Goal: Contribute content: Contribute content

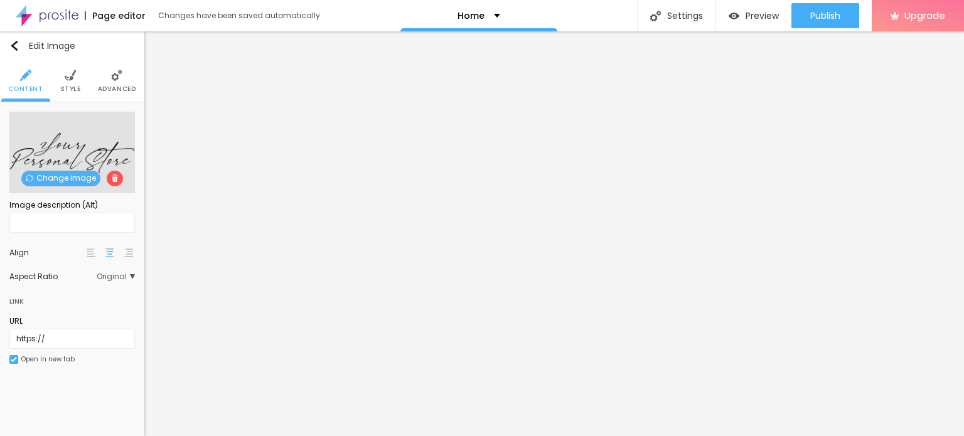
click at [69, 181] on span "Change image" at bounding box center [60, 179] width 79 height 16
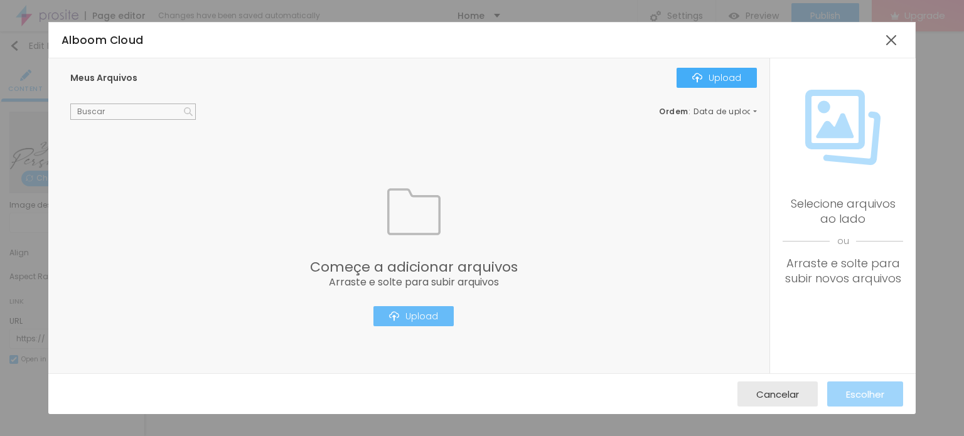
click at [393, 321] on button "Upload" at bounding box center [413, 316] width 80 height 20
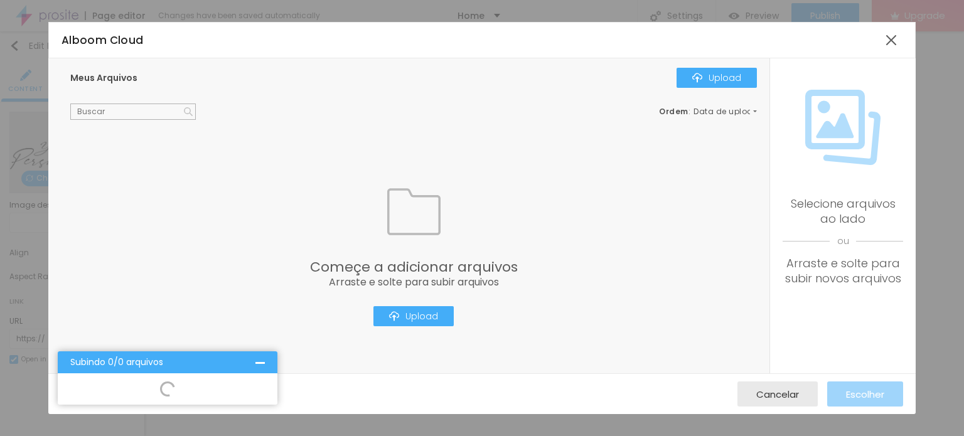
click at [257, 357] on div "Subindo 0/0 arquivos" at bounding box center [168, 362] width 220 height 22
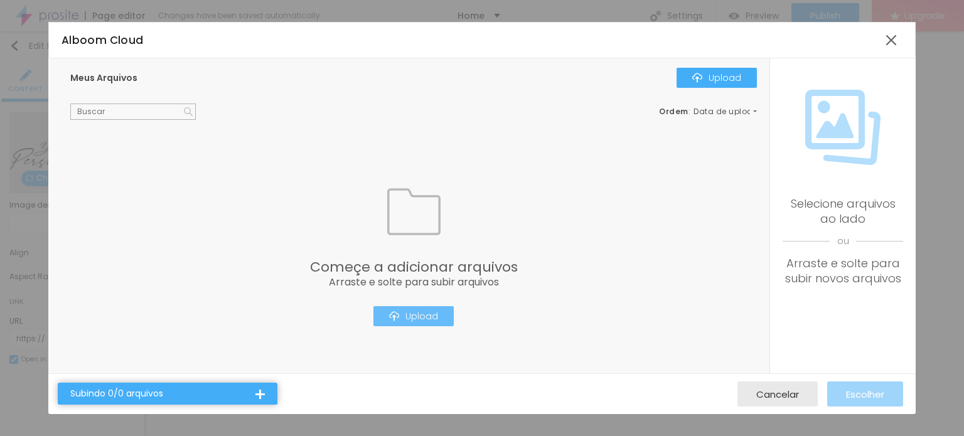
click at [403, 318] on div "Upload" at bounding box center [413, 316] width 49 height 10
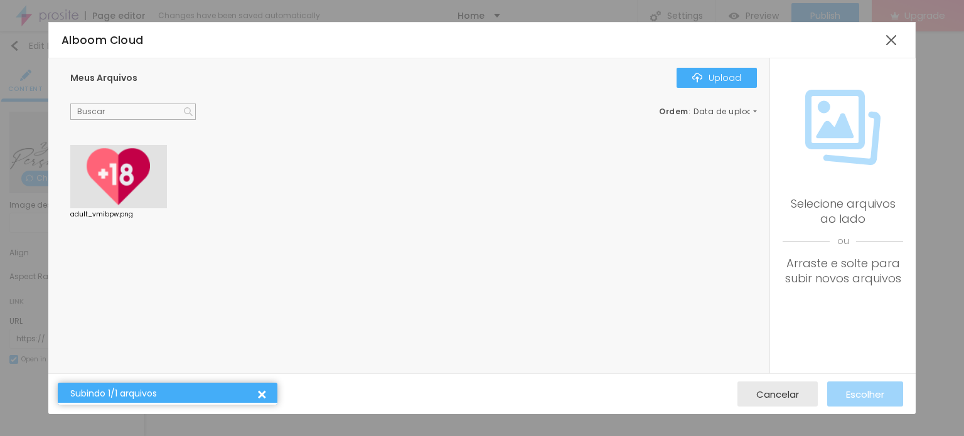
click at [92, 169] on div at bounding box center [118, 177] width 97 height 64
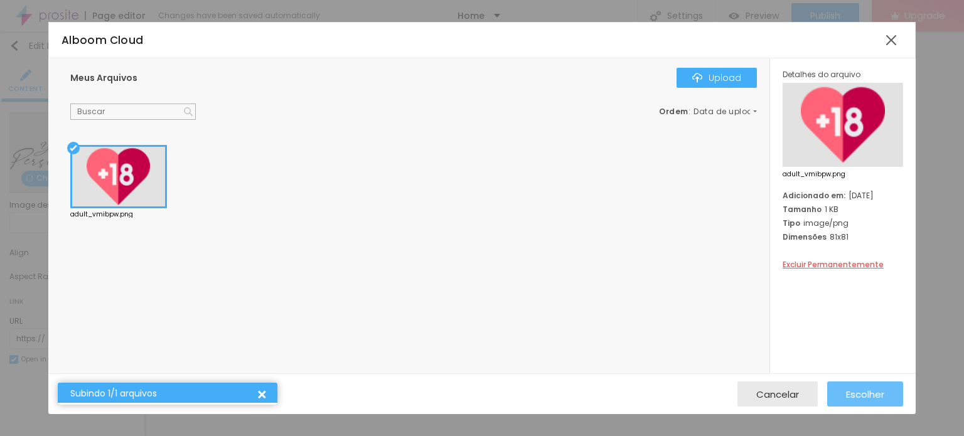
click at [848, 397] on span "Escolher" at bounding box center [865, 394] width 38 height 11
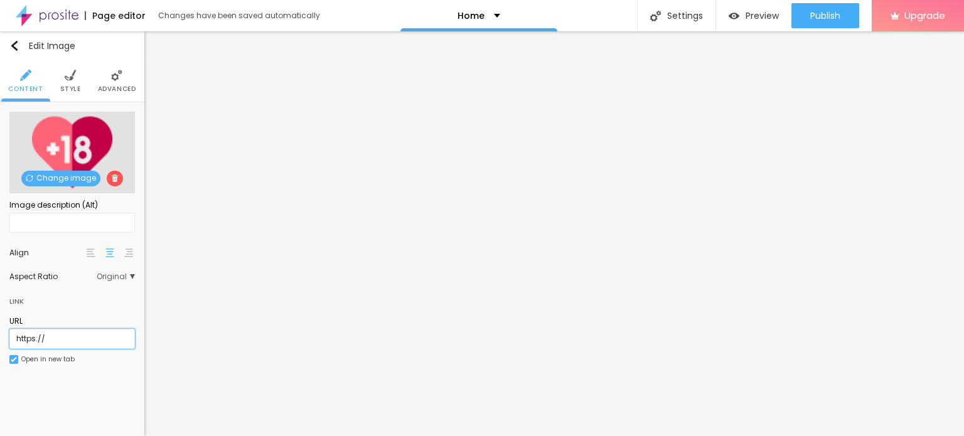
click at [70, 343] on input "https://" at bounding box center [72, 339] width 126 height 20
paste input "[DOMAIN_NAME][URL]"
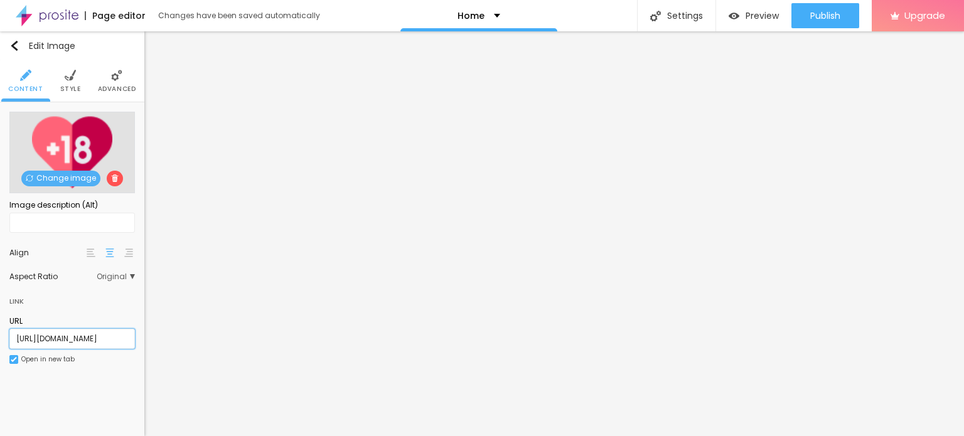
type input "[URL][DOMAIN_NAME]"
click at [110, 390] on div "Edit Image Content Style Advanced Change image Image description (Alt) Align As…" at bounding box center [72, 233] width 144 height 405
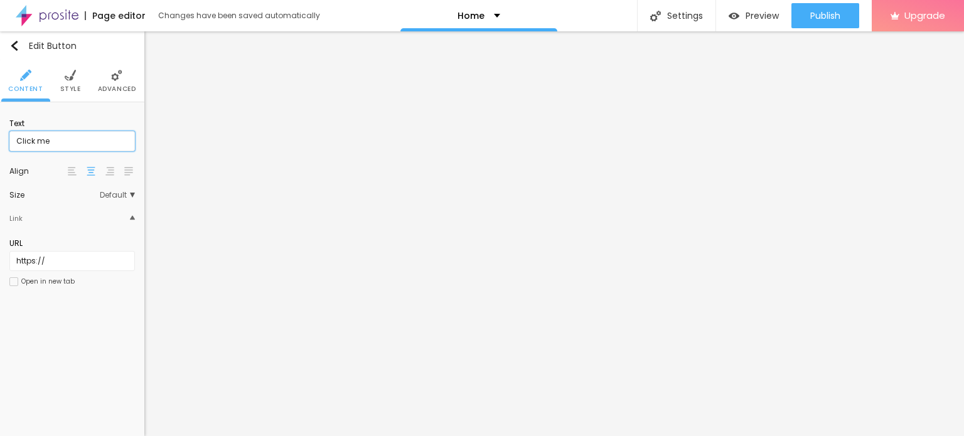
click at [46, 145] on input "Click me" at bounding box center [72, 141] width 126 height 20
paste input "WhatsApp: ✆ [PHONE_NUMBER]"
type input "WhatsApp: ✆ [PHONE_NUMBER]"
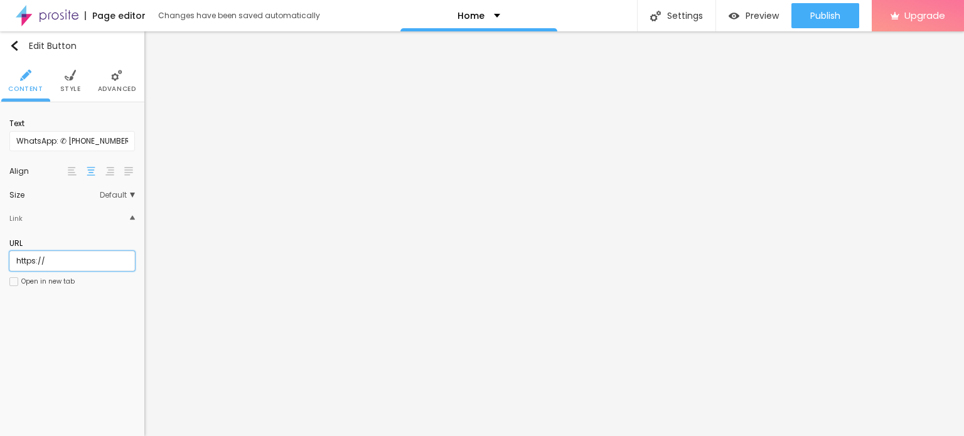
click at [70, 251] on input "https://" at bounding box center [72, 261] width 126 height 20
paste input "[DOMAIN_NAME][URL]"
type input "[URL][DOMAIN_NAME]"
click at [21, 283] on div "Open in new tab" at bounding box center [47, 282] width 53 height 6
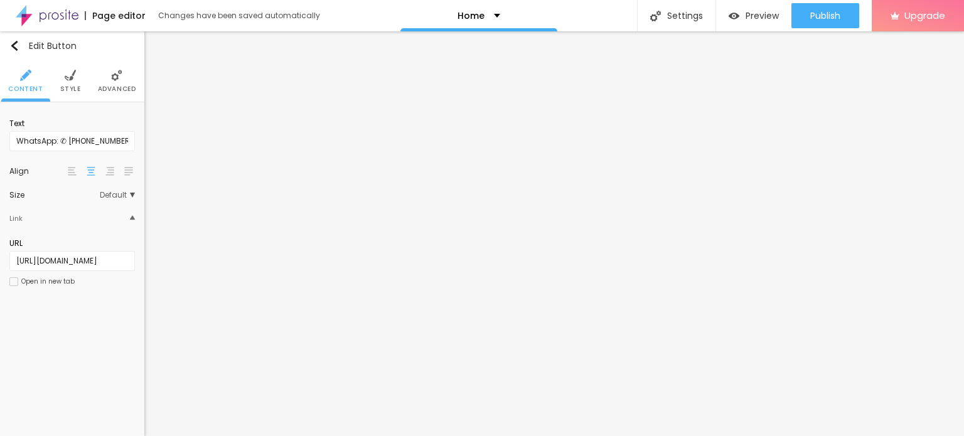
scroll to position [0, 0]
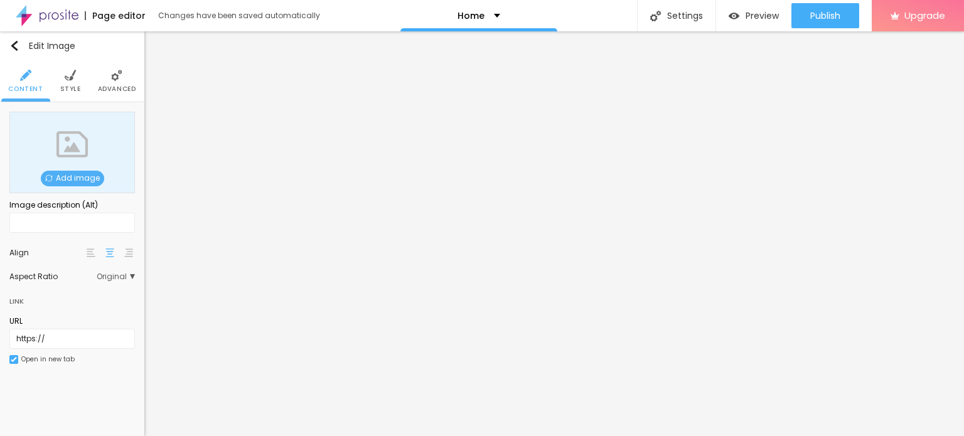
click at [81, 184] on span "Add image" at bounding box center [72, 179] width 63 height 16
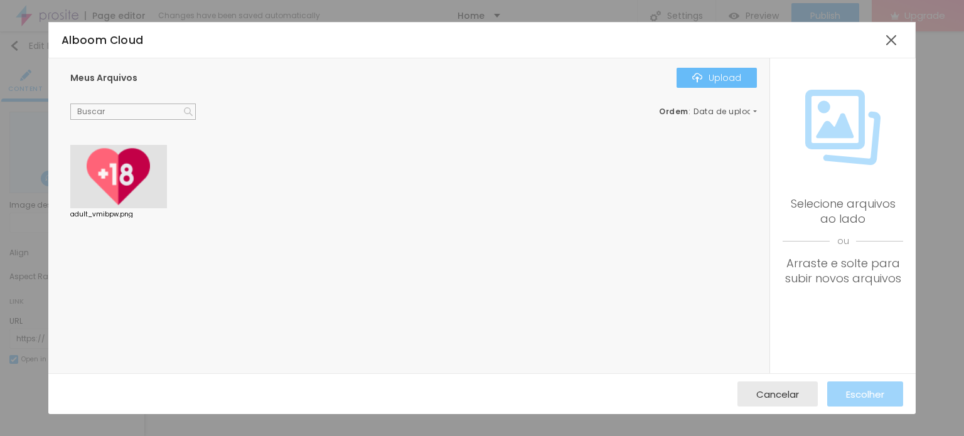
click at [742, 68] on button "Upload" at bounding box center [717, 78] width 80 height 20
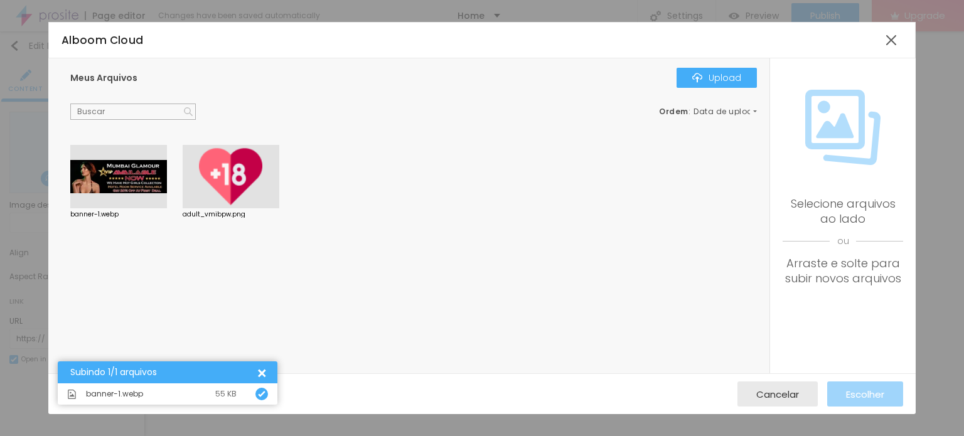
click at [120, 168] on div at bounding box center [118, 177] width 97 height 64
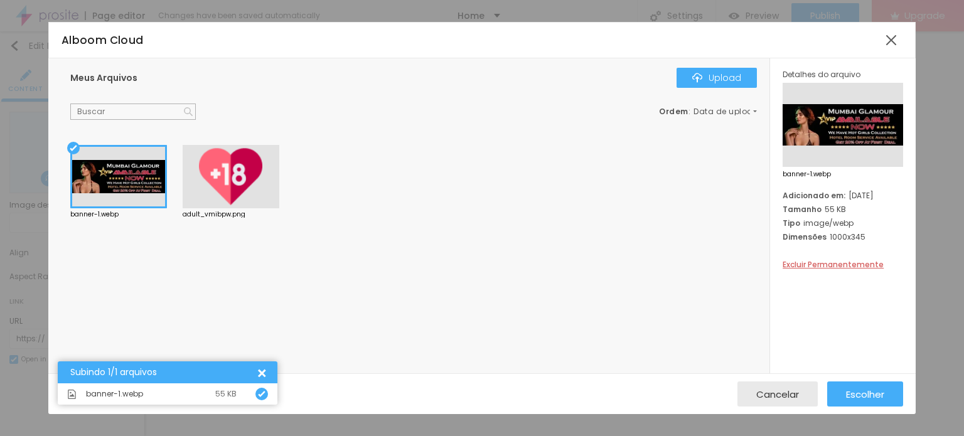
click at [184, 260] on div "banner-1.webp adult_vmibpw.png" at bounding box center [416, 256] width 693 height 223
click at [864, 389] on span "Escolher" at bounding box center [865, 394] width 38 height 11
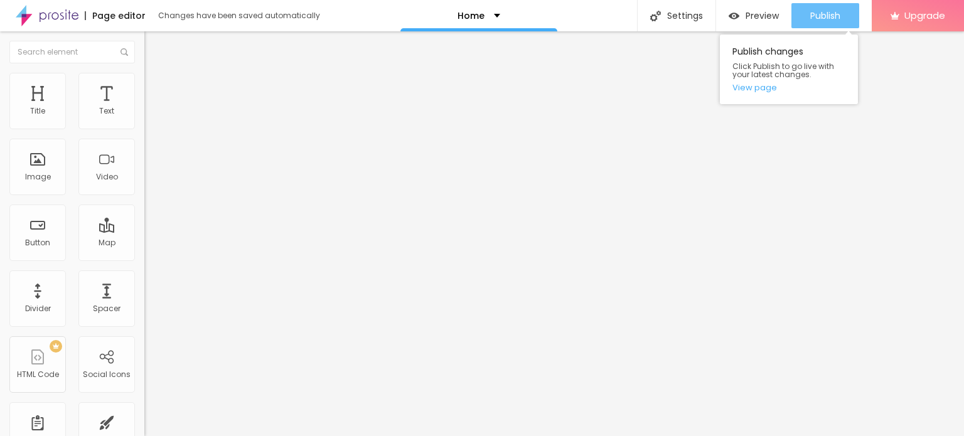
click at [827, 12] on span "Publish" at bounding box center [825, 16] width 30 height 10
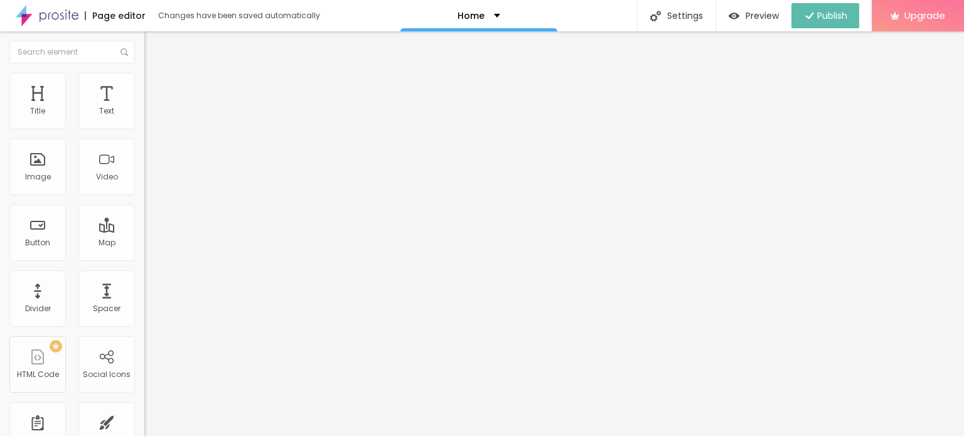
click at [62, 22] on img at bounding box center [47, 15] width 63 height 31
